Goal: Check status: Check status

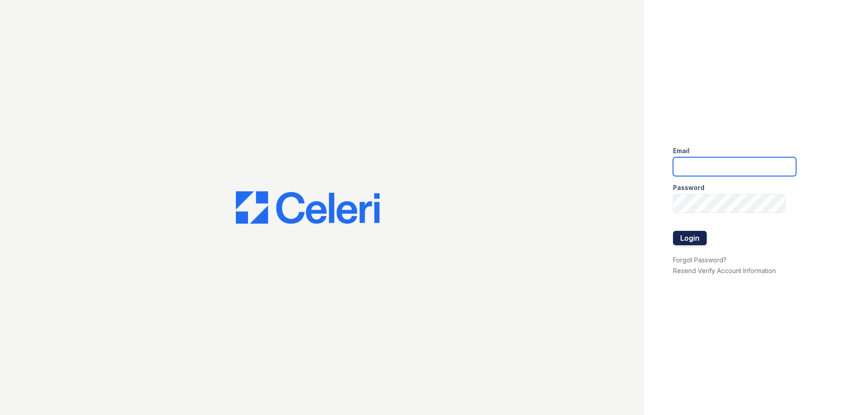
type input "[EMAIL_ADDRESS][DOMAIN_NAME]"
click at [688, 233] on button "Login" at bounding box center [690, 238] width 34 height 14
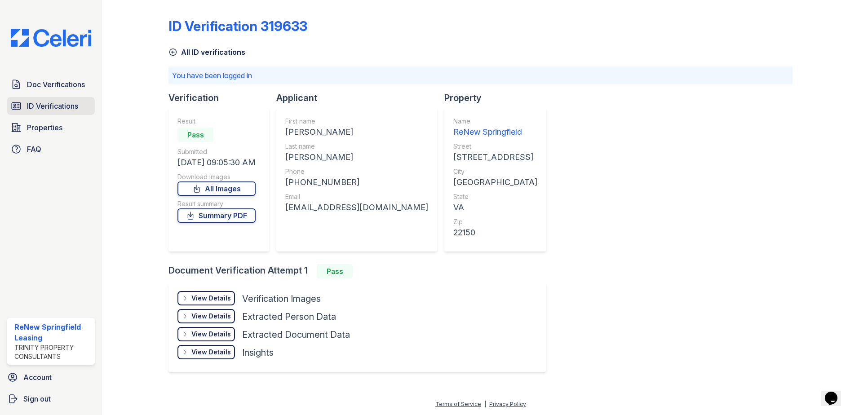
click at [45, 104] on span "ID Verifications" at bounding box center [52, 106] width 51 height 11
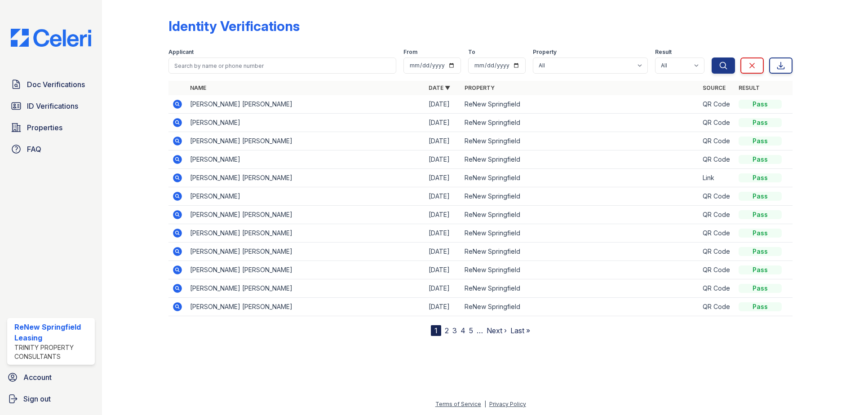
click at [178, 122] on icon at bounding box center [177, 122] width 11 height 11
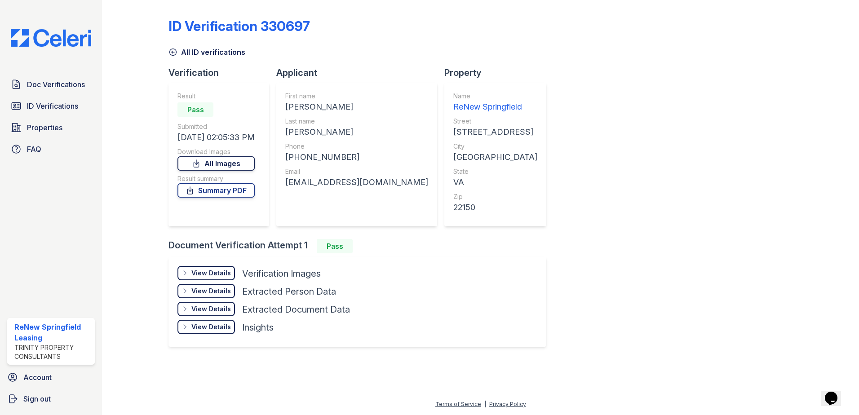
click at [212, 163] on link "All Images" at bounding box center [215, 163] width 77 height 14
click at [217, 189] on link "Summary PDF" at bounding box center [215, 190] width 77 height 14
click at [767, 152] on div "ID Verification 330697 All ID verifications Verification Result Pass Submitted …" at bounding box center [480, 182] width 624 height 356
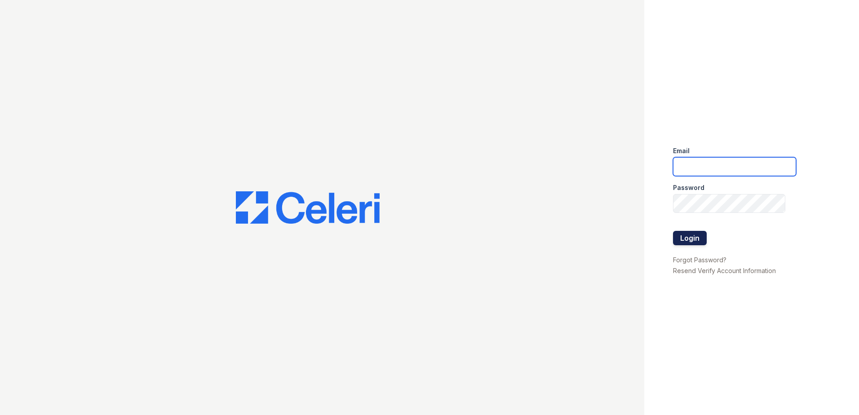
type input "[EMAIL_ADDRESS][DOMAIN_NAME]"
click at [693, 236] on button "Login" at bounding box center [690, 238] width 34 height 14
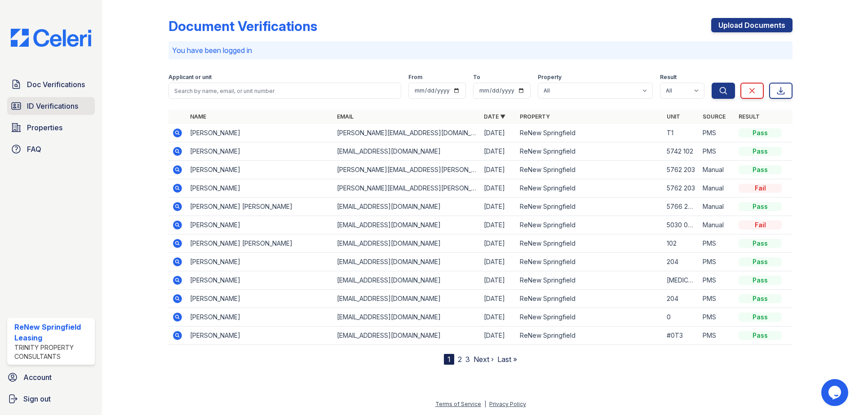
click at [49, 101] on span "ID Verifications" at bounding box center [52, 106] width 51 height 11
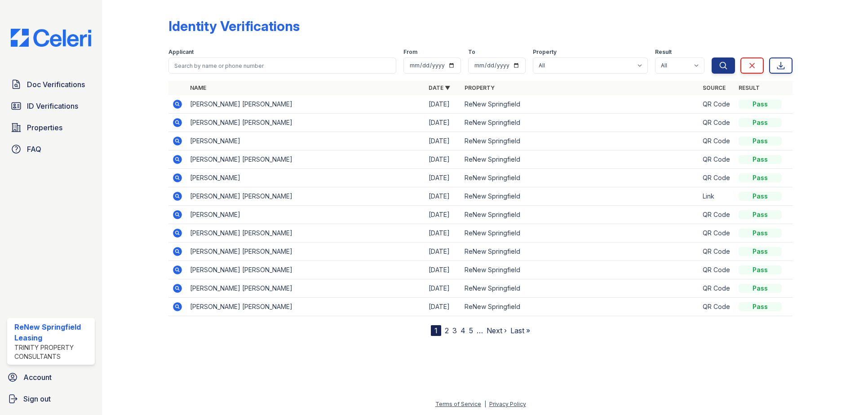
click at [177, 104] on icon at bounding box center [177, 103] width 2 height 2
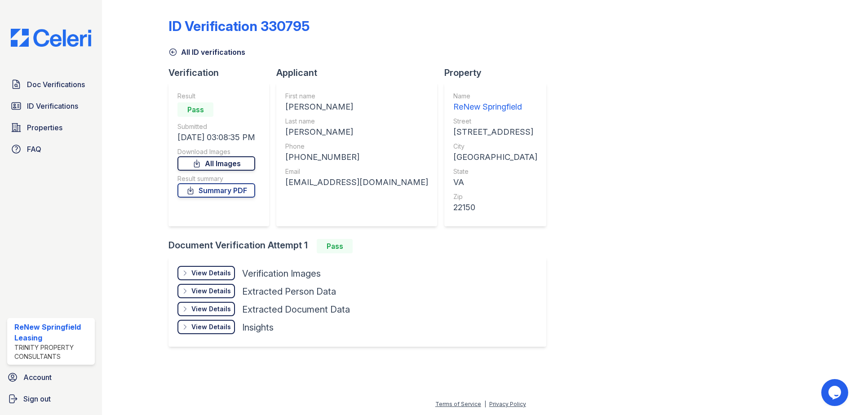
click at [217, 165] on link "All Images" at bounding box center [216, 163] width 78 height 14
click at [216, 191] on link "Summary PDF" at bounding box center [216, 190] width 78 height 14
click at [219, 166] on link "All Images" at bounding box center [216, 163] width 78 height 14
